Goal: Information Seeking & Learning: Learn about a topic

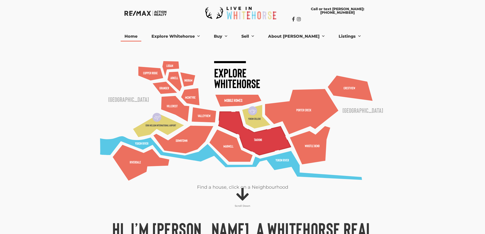
click at [249, 141] on polygon at bounding box center [254, 133] width 72 height 43
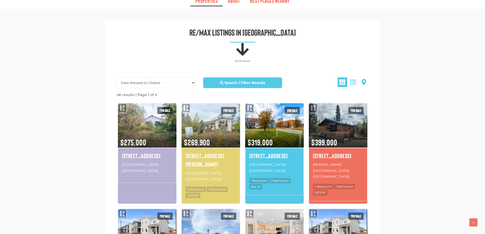
scroll to position [255, 0]
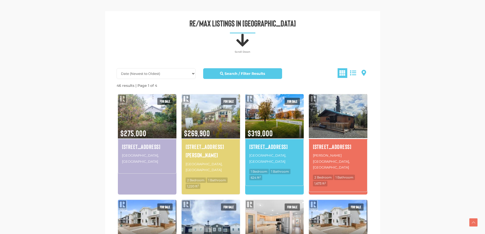
click at [344, 132] on img at bounding box center [338, 116] width 59 height 46
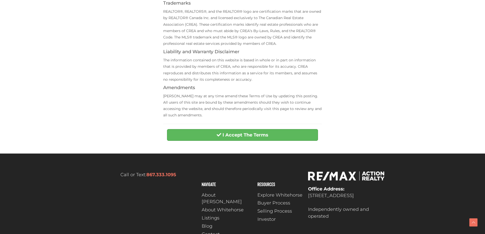
scroll to position [201, 0]
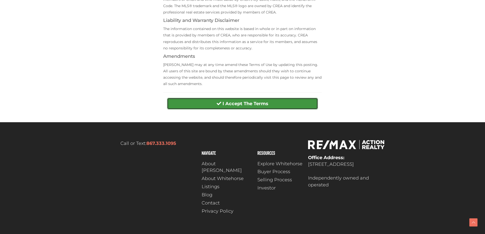
click at [233, 106] on strong "I Accept The Terms" at bounding box center [246, 104] width 46 height 6
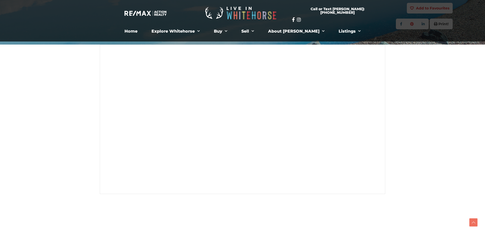
scroll to position [102, 0]
